Goal: Task Accomplishment & Management: Complete application form

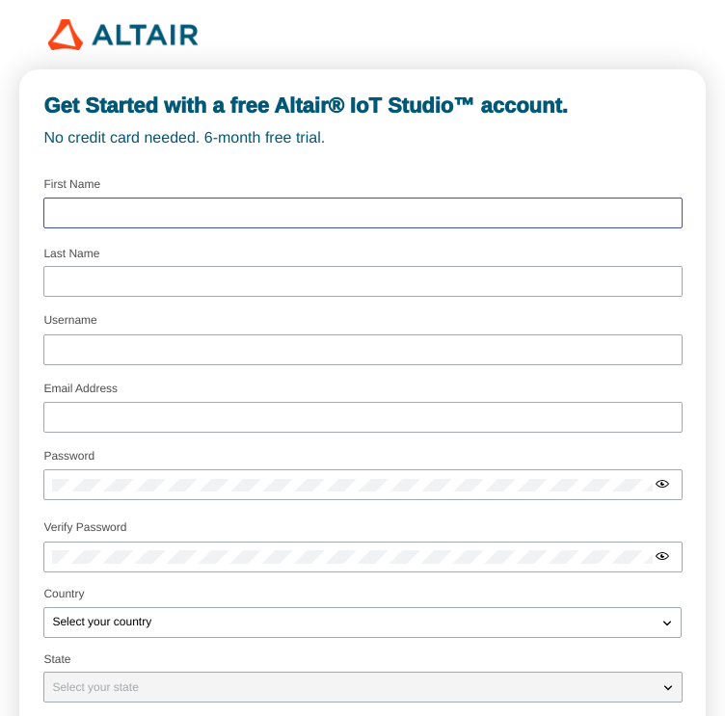
click at [86, 219] on input "text" at bounding box center [362, 212] width 621 height 13
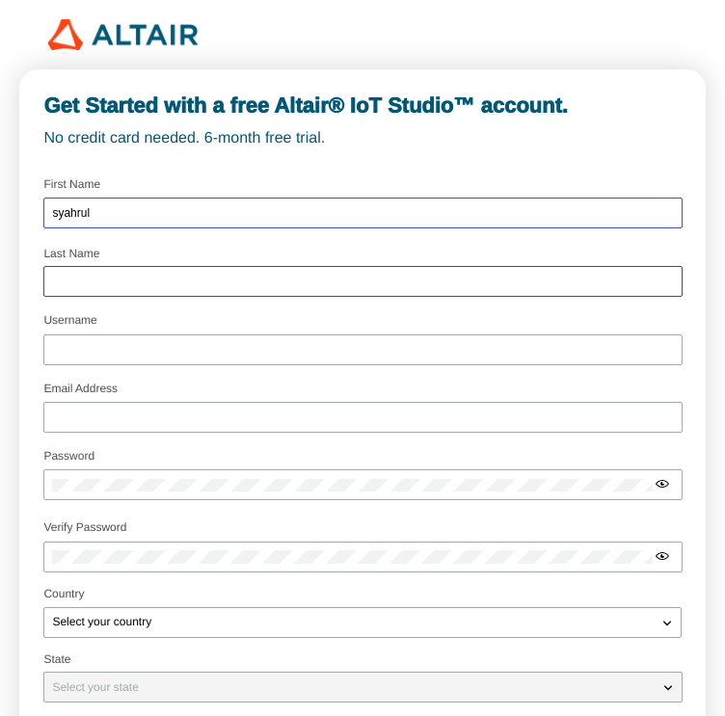
type input "syahrul"
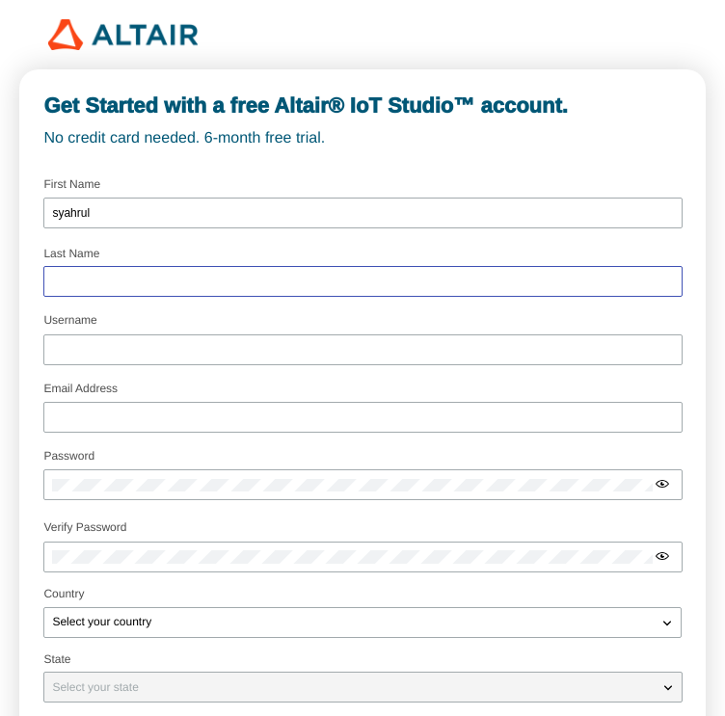
click at [112, 282] on input "text" at bounding box center [362, 281] width 621 height 13
click at [71, 285] on input "ramdhan" at bounding box center [362, 281] width 621 height 13
type input "ramadhan"
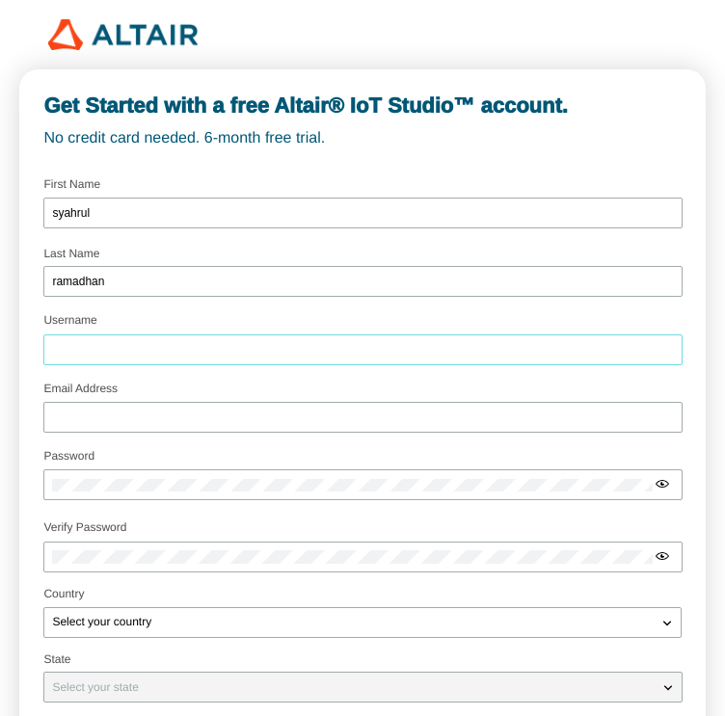
click at [119, 357] on input "Username" at bounding box center [362, 349] width 621 height 13
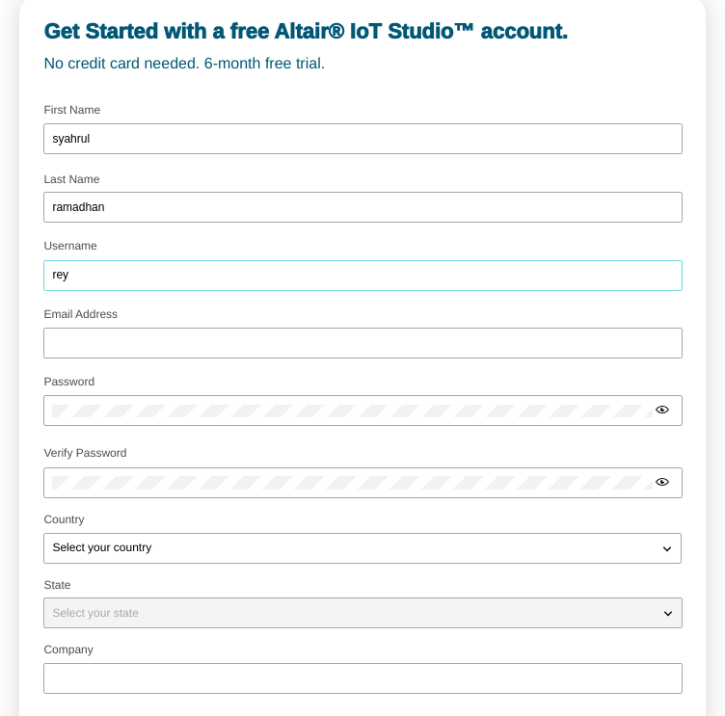
scroll to position [160, 0]
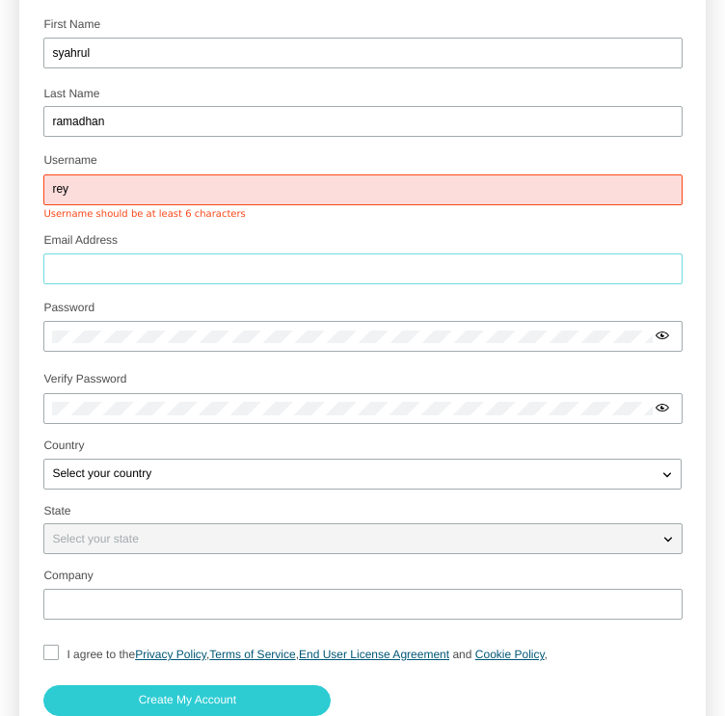
click at [162, 276] on input "Email Address" at bounding box center [362, 268] width 621 height 13
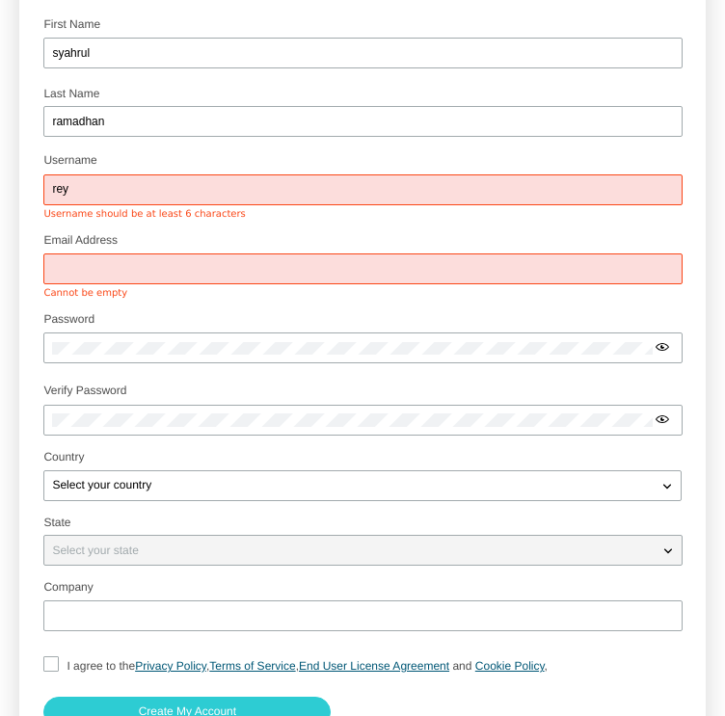
click at [106, 197] on input "rey" at bounding box center [362, 189] width 621 height 13
click at [138, 197] on input "reyty8" at bounding box center [362, 189] width 621 height 13
type input "reytyy"
click at [114, 284] on div at bounding box center [362, 268] width 638 height 31
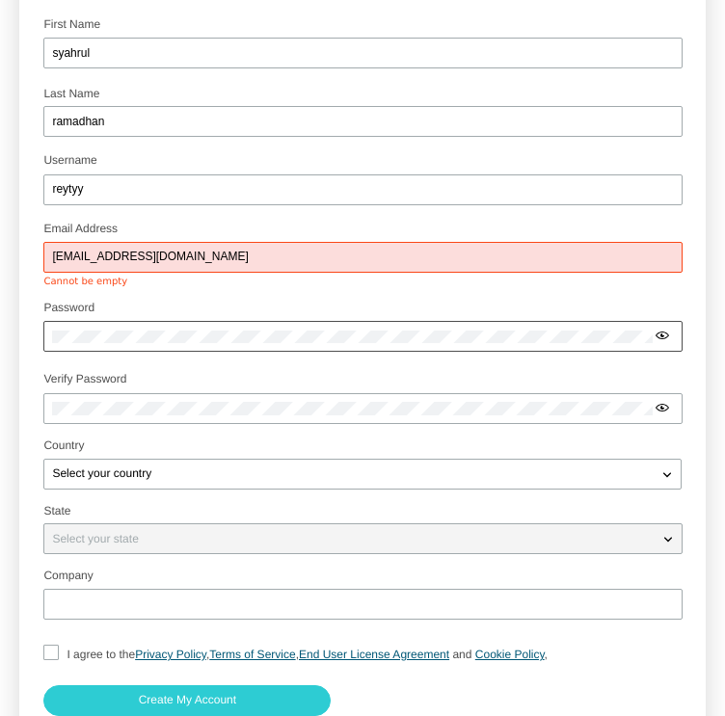
type input "[EMAIL_ADDRESS][DOMAIN_NAME]"
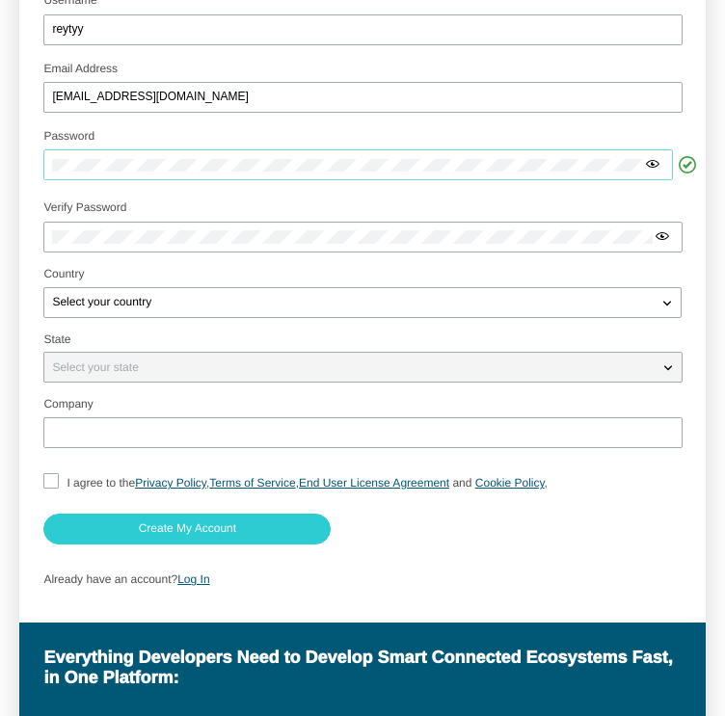
scroll to position [321, 0]
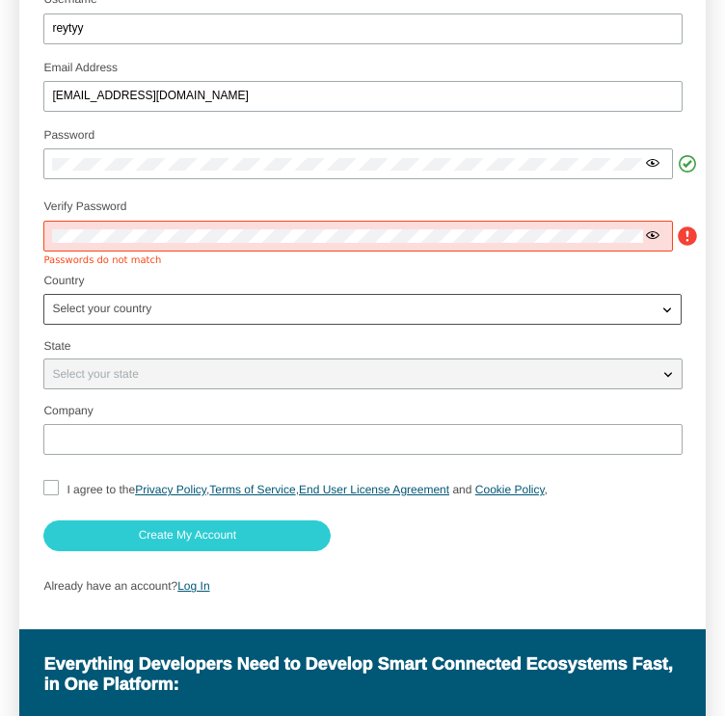
click at [153, 316] on p "Select your country" at bounding box center [101, 309] width 115 height 13
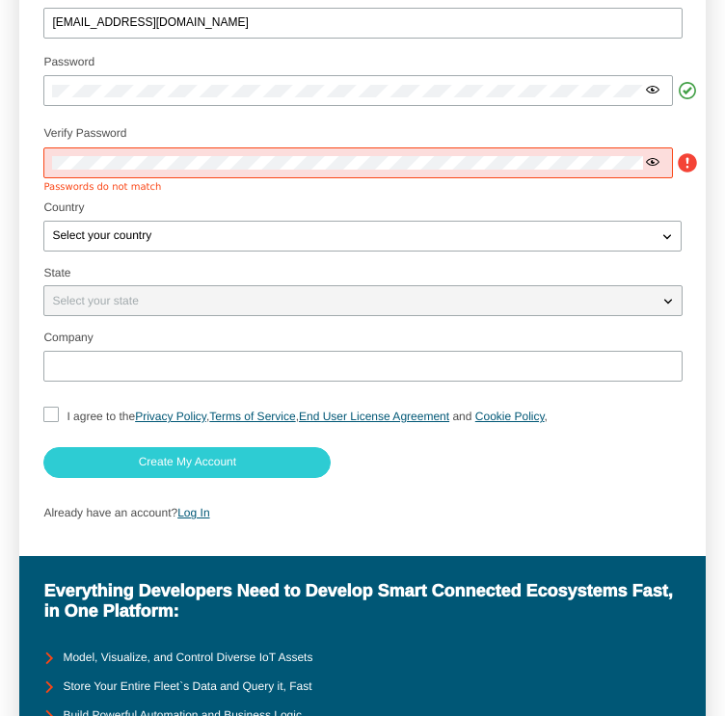
scroll to position [482, 0]
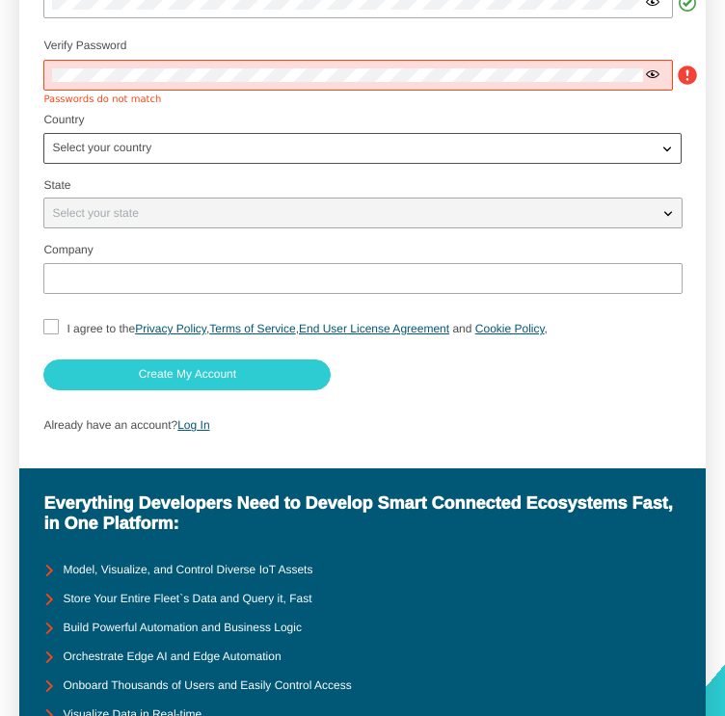
click at [140, 155] on p "Select your country" at bounding box center [101, 148] width 115 height 13
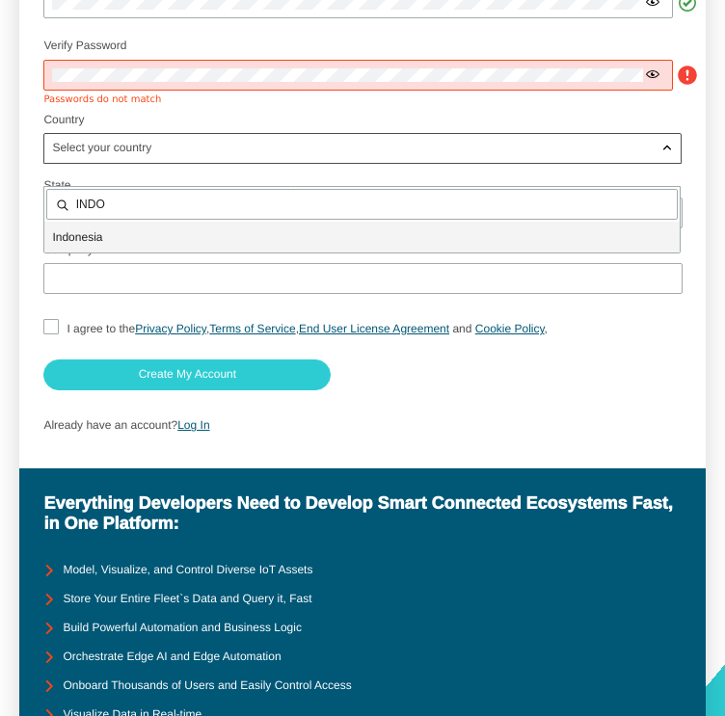
type input "INDO"
click at [113, 233] on p "Indo nesia" at bounding box center [361, 236] width 635 height 19
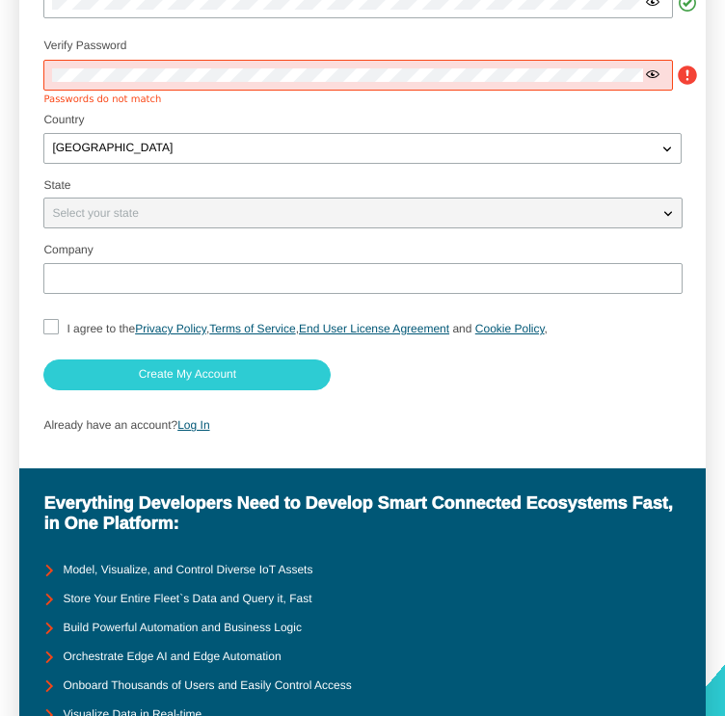
click at [141, 223] on div "Select your state" at bounding box center [350, 212] width 613 height 19
click at [547, 237] on fieldset "Select your state" at bounding box center [361, 205] width 637 height 66
click at [664, 223] on iron-icon at bounding box center [667, 212] width 19 height 19
click at [670, 223] on iron-icon at bounding box center [667, 212] width 19 height 19
click at [125, 294] on div at bounding box center [362, 278] width 638 height 31
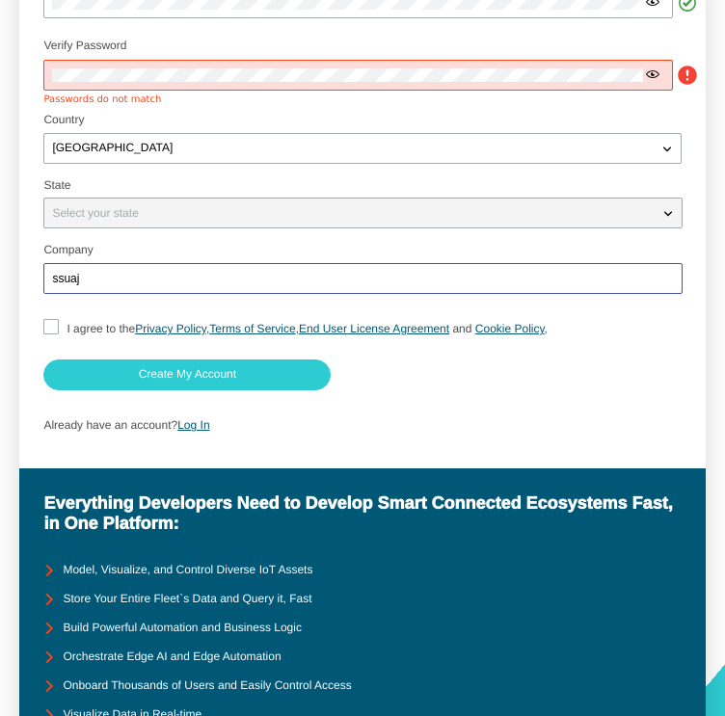
click at [89, 285] on input "ssuaj" at bounding box center [362, 278] width 621 height 13
type input "s"
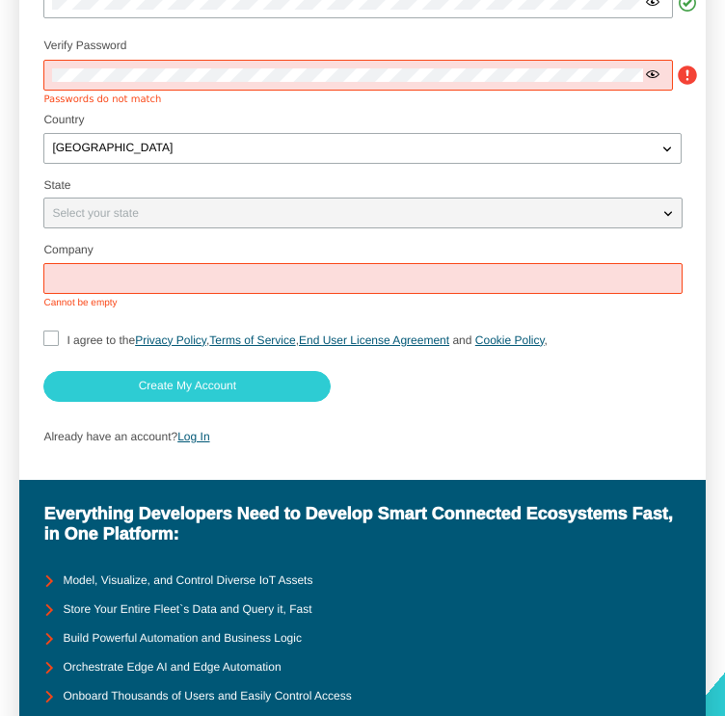
click at [378, 452] on form "Username reytyy Email Address [EMAIL_ADDRESS][DOMAIN_NAME] Password Use" at bounding box center [361, 72] width 637 height 767
